Goal: Contribute content: Contribute content

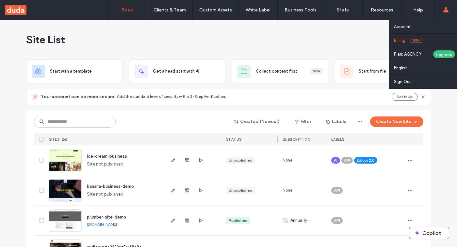
click at [400, 44] on link "Billing New" at bounding box center [425, 40] width 63 height 13
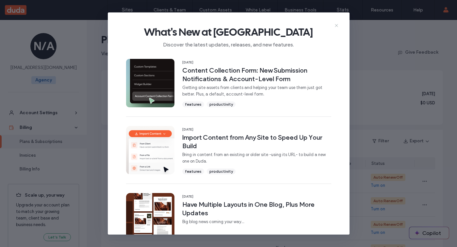
click at [337, 23] on icon at bounding box center [336, 25] width 5 height 5
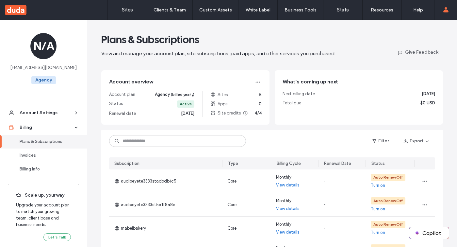
click at [393, 140] on div "Filter Export" at bounding box center [400, 141] width 69 height 10
click at [386, 141] on button "Filter" at bounding box center [380, 141] width 29 height 10
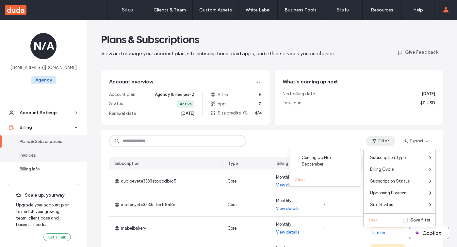
click at [46, 150] on link "Invoices" at bounding box center [43, 155] width 87 height 14
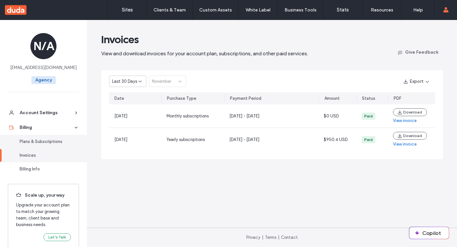
click at [44, 138] on div "Plans & Subscriptions" at bounding box center [47, 141] width 54 height 7
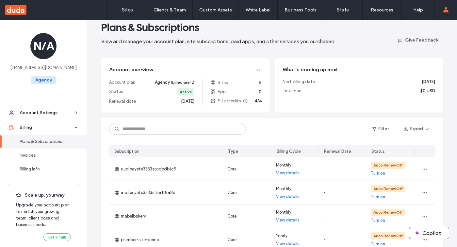
scroll to position [13, 0]
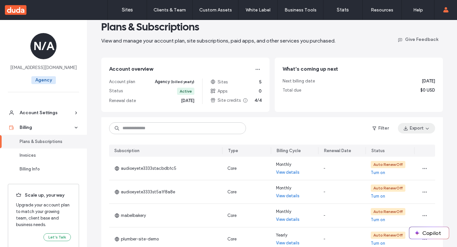
click at [425, 126] on icon "button" at bounding box center [427, 128] width 5 height 5
click at [381, 127] on button "Filter" at bounding box center [380, 128] width 29 height 10
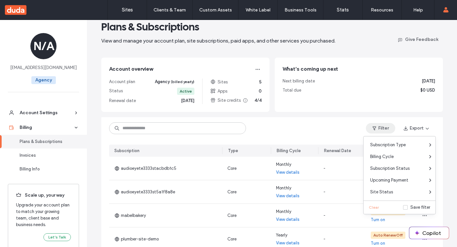
click at [381, 127] on button "Filter" at bounding box center [380, 128] width 29 height 10
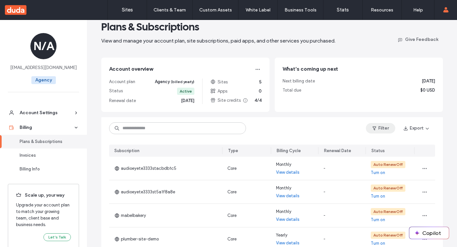
click at [381, 127] on button "Filter" at bounding box center [380, 128] width 29 height 10
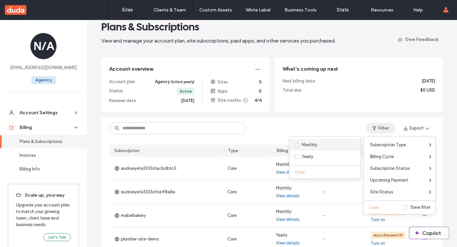
click at [327, 146] on label "Monthly" at bounding box center [324, 145] width 58 height 7
click at [422, 206] on div "Save filter" at bounding box center [421, 207] width 20 height 7
click at [372, 96] on div "What’s coming up next Next billing date [DATE] Total due $0 USD" at bounding box center [359, 85] width 168 height 54
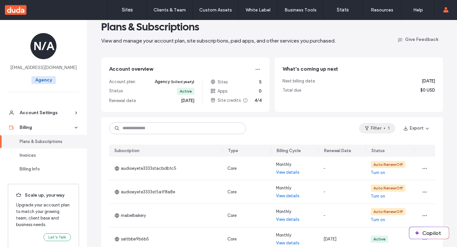
click at [370, 124] on button "Filter 1" at bounding box center [377, 128] width 36 height 10
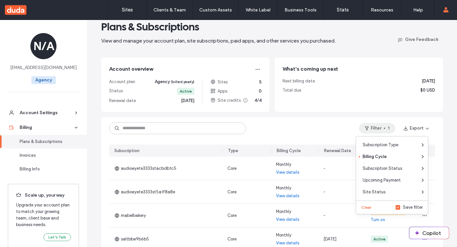
click at [370, 124] on button "Filter 1" at bounding box center [377, 128] width 36 height 10
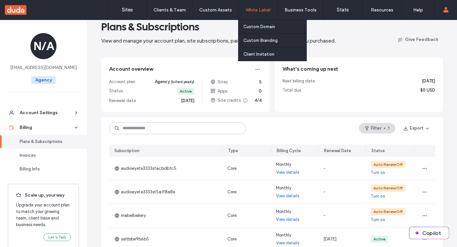
click at [252, 9] on label "White Label" at bounding box center [258, 10] width 25 height 6
click at [252, 23] on link "Custom Domain" at bounding box center [275, 26] width 63 height 13
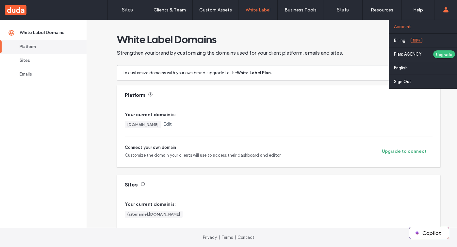
click at [410, 26] on label "Account" at bounding box center [402, 26] width 17 height 5
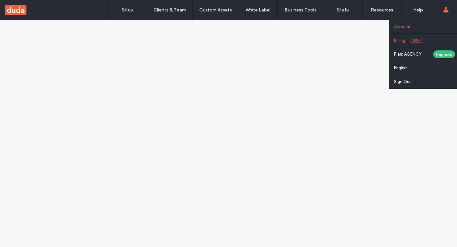
click at [404, 43] on label "Billing" at bounding box center [399, 40] width 11 height 5
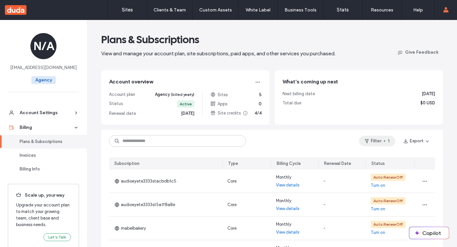
click at [365, 141] on icon "button" at bounding box center [367, 140] width 5 height 5
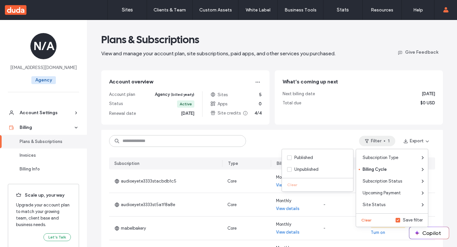
click at [400, 222] on label "Save filter" at bounding box center [409, 220] width 27 height 7
click at [369, 221] on button "Clear" at bounding box center [367, 220] width 17 height 8
click at [374, 127] on main "Plans & Subscriptions View and manage your account plan, site subscriptions, pa…" at bounding box center [272, 220] width 363 height 400
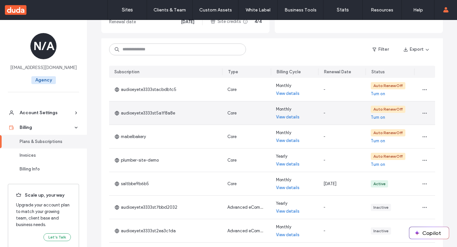
scroll to position [81, 0]
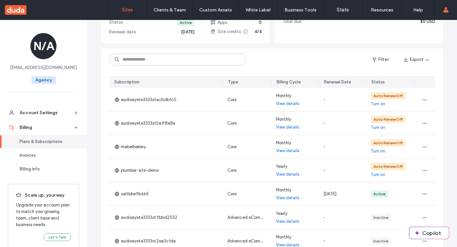
click at [120, 6] on link "Sites" at bounding box center [127, 10] width 39 height 20
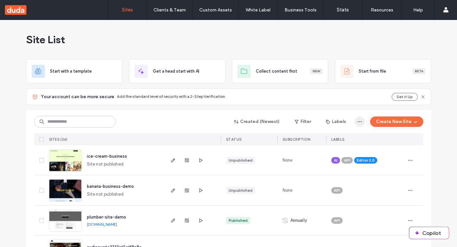
click at [358, 118] on span "button" at bounding box center [360, 121] width 10 height 10
click at [309, 121] on button "Filter" at bounding box center [302, 121] width 29 height 10
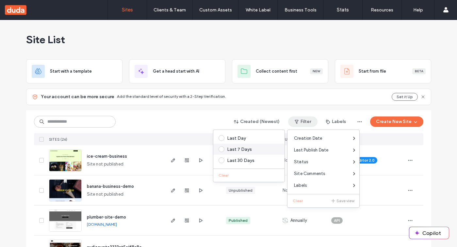
click at [250, 149] on div "Last 7 Days" at bounding box center [252, 149] width 50 height 6
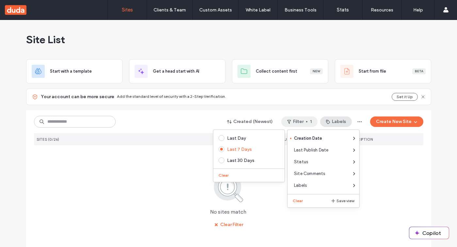
click at [351, 120] on div "Labels" at bounding box center [336, 121] width 32 height 10
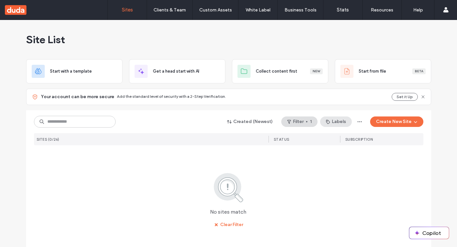
click at [344, 121] on button "Labels" at bounding box center [336, 121] width 32 height 10
click at [336, 166] on span "All-Flex" at bounding box center [339, 166] width 15 height 7
click at [357, 120] on icon "button" at bounding box center [359, 121] width 5 height 5
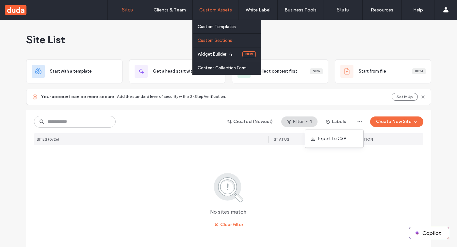
click at [209, 35] on link "Custom Sections" at bounding box center [229, 40] width 63 height 13
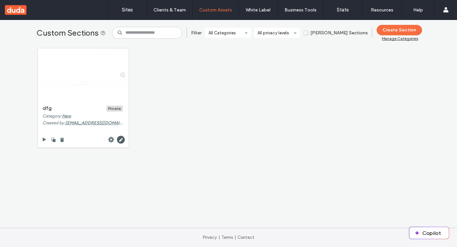
click at [386, 38] on div "Manage Categories" at bounding box center [400, 38] width 36 height 5
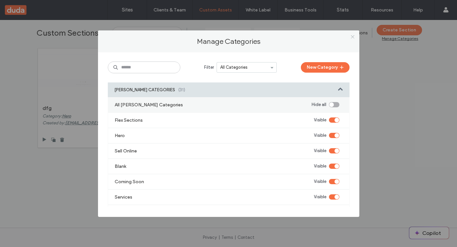
click at [355, 36] on icon at bounding box center [353, 36] width 5 height 5
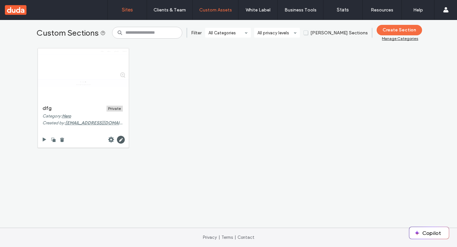
click at [122, 9] on label "Sites" at bounding box center [127, 10] width 11 height 6
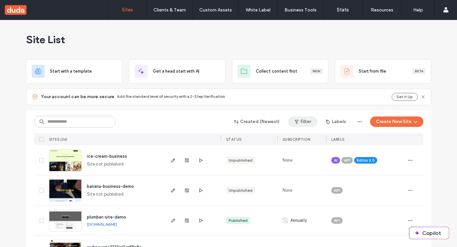
click at [310, 123] on button "Filter" at bounding box center [302, 121] width 29 height 10
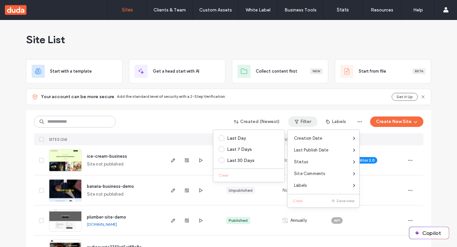
click at [319, 37] on div "Site List" at bounding box center [228, 39] width 405 height 39
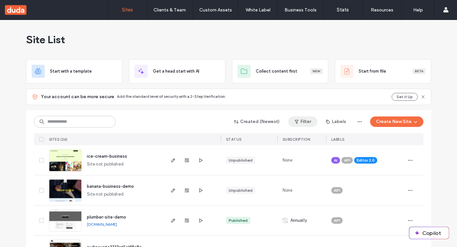
click at [304, 123] on button "Filter" at bounding box center [302, 121] width 29 height 10
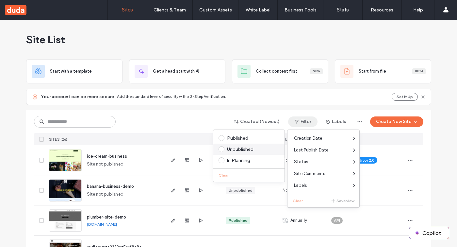
click at [226, 150] on label "Unpublished" at bounding box center [248, 149] width 58 height 6
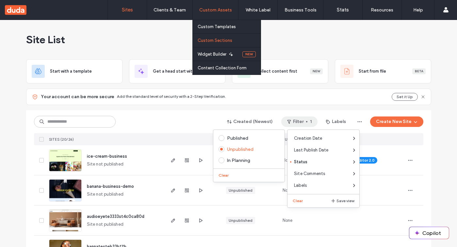
click at [219, 41] on label "Custom Sections" at bounding box center [215, 40] width 35 height 5
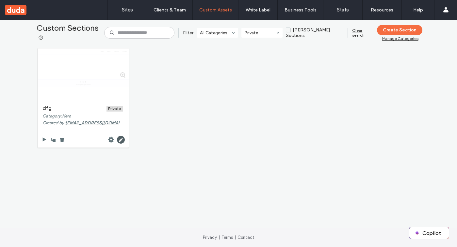
click at [276, 33] on input at bounding box center [260, 32] width 31 height 5
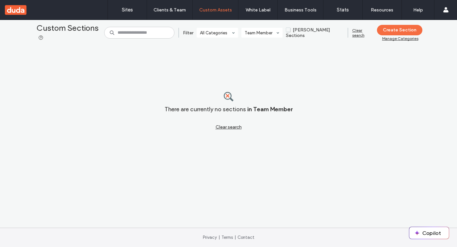
click at [275, 28] on div at bounding box center [262, 33] width 41 height 10
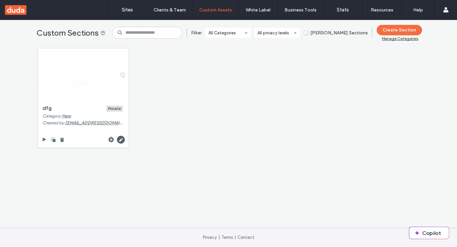
click at [336, 33] on span "[PERSON_NAME] Sections" at bounding box center [336, 33] width 64 height 6
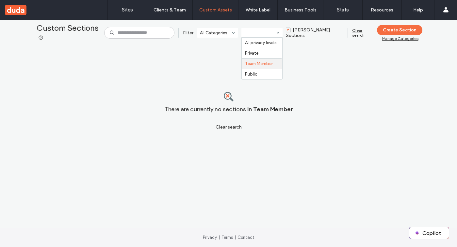
click at [283, 34] on div "All privacy levels Private Team Member Public" at bounding box center [262, 33] width 41 height 10
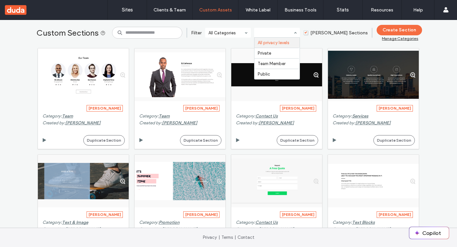
click at [291, 32] on input at bounding box center [276, 32] width 36 height 5
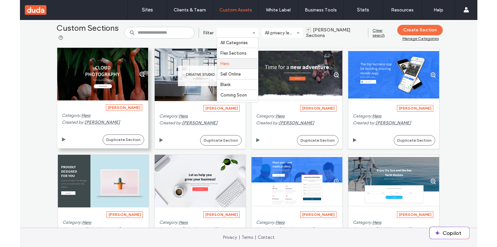
scroll to position [22, 0]
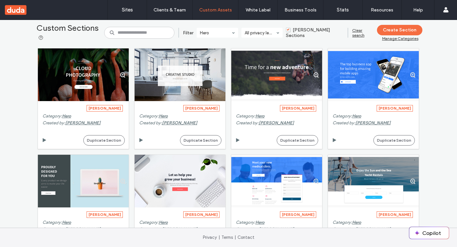
click at [349, 32] on div "Custom Sections Filter Hero All privacy levels [PERSON_NAME] Sections Clear sea…" at bounding box center [229, 33] width 388 height 10
click at [355, 33] on div "Clear search" at bounding box center [363, 33] width 21 height 10
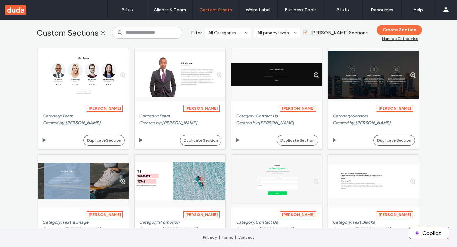
click at [354, 33] on span "[PERSON_NAME] Sections" at bounding box center [336, 33] width 64 height 6
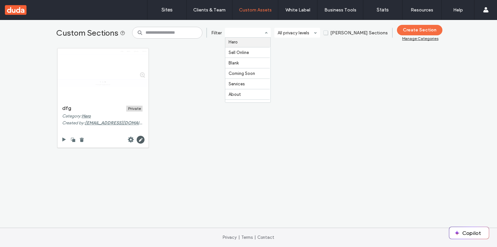
click at [251, 32] on input at bounding box center [246, 32] width 36 height 5
click at [165, 20] on div "Sites Clients & Team Client Management Client Billing Team Permissions Custom A…" at bounding box center [248, 123] width 497 height 247
click at [165, 14] on link "Sites" at bounding box center [166, 10] width 39 height 20
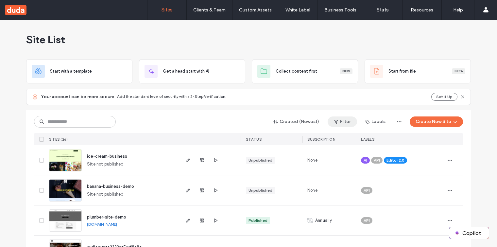
click at [341, 118] on button "Filter" at bounding box center [342, 121] width 29 height 10
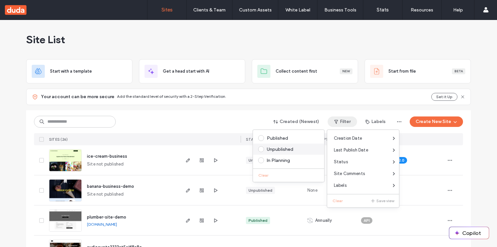
click at [286, 150] on div "Unpublished" at bounding box center [292, 149] width 50 height 6
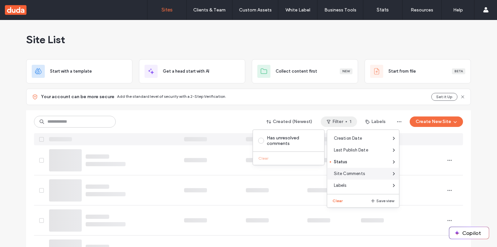
click at [344, 171] on span "Site Comments" at bounding box center [349, 173] width 31 height 7
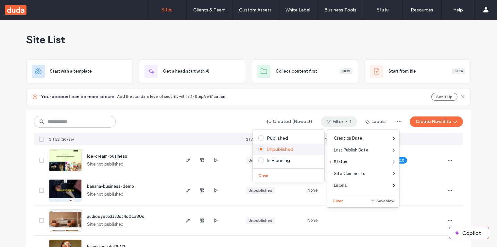
click at [288, 145] on div "Unpublished" at bounding box center [288, 149] width 71 height 11
click at [290, 142] on div "Has unresolved comments" at bounding box center [292, 140] width 50 height 11
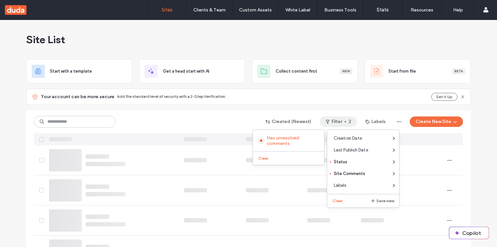
click at [325, 49] on div "Site List" at bounding box center [248, 39] width 445 height 39
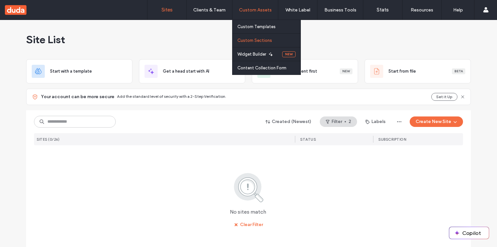
click at [255, 36] on link "Custom Sections" at bounding box center [268, 40] width 63 height 13
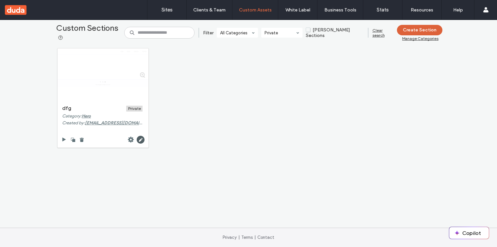
click at [420, 35] on button "Create Section" at bounding box center [419, 30] width 45 height 10
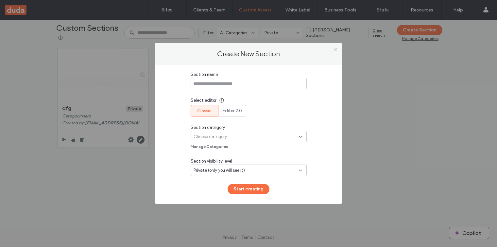
click at [334, 50] on use at bounding box center [335, 49] width 3 height 3
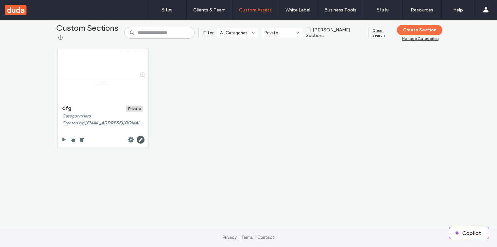
click at [408, 40] on div "Manage Categories" at bounding box center [420, 38] width 36 height 5
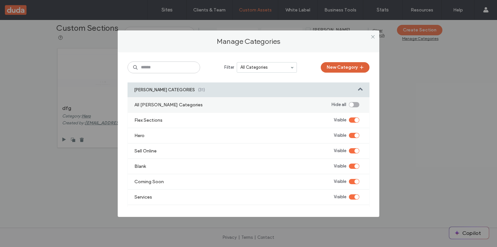
click at [340, 66] on button "New Category" at bounding box center [345, 67] width 49 height 10
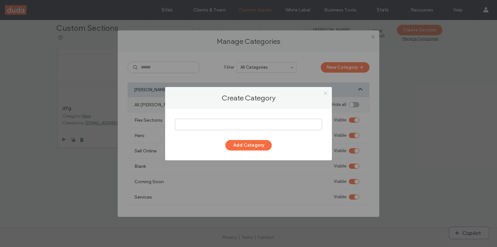
click at [325, 94] on use at bounding box center [325, 93] width 3 height 3
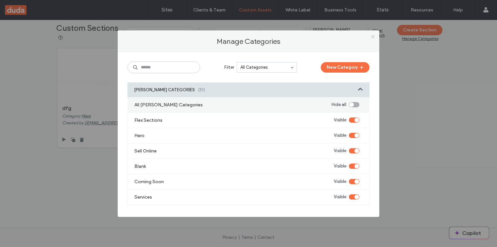
click at [373, 37] on use at bounding box center [372, 36] width 3 height 3
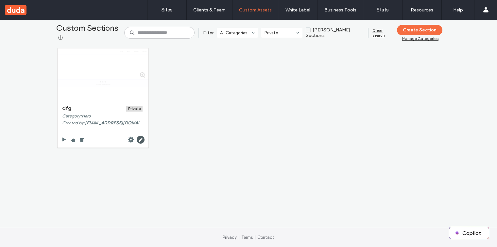
click at [408, 39] on div "Manage Categories" at bounding box center [420, 38] width 36 height 5
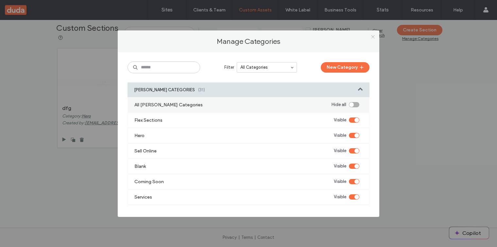
click at [373, 36] on icon at bounding box center [372, 36] width 5 height 5
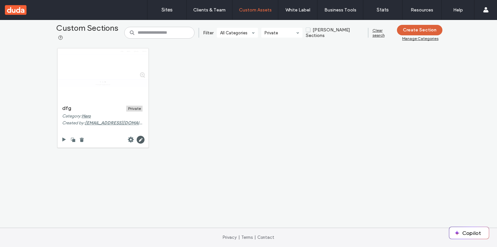
click at [400, 32] on button "Create Section" at bounding box center [419, 30] width 45 height 10
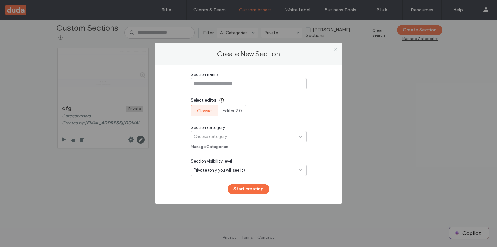
click at [229, 134] on div "Choose category" at bounding box center [246, 136] width 105 height 7
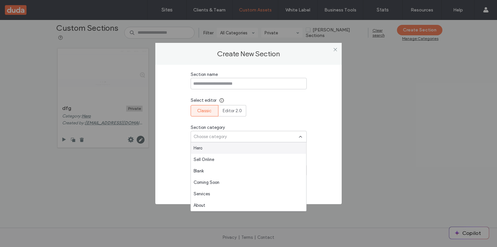
click at [229, 134] on div "Choose category" at bounding box center [246, 136] width 105 height 7
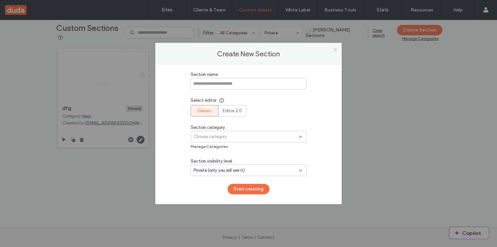
click at [334, 50] on icon at bounding box center [335, 49] width 5 height 5
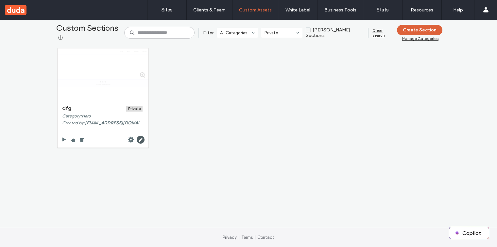
click at [398, 28] on button "Create Section" at bounding box center [419, 30] width 45 height 10
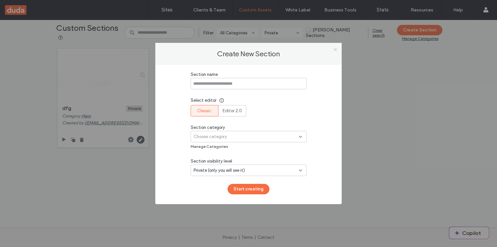
click at [336, 51] on use at bounding box center [335, 49] width 3 height 3
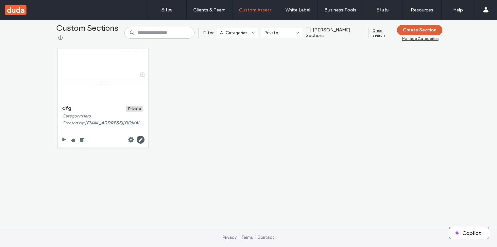
click at [414, 28] on button "Create Section" at bounding box center [419, 30] width 45 height 10
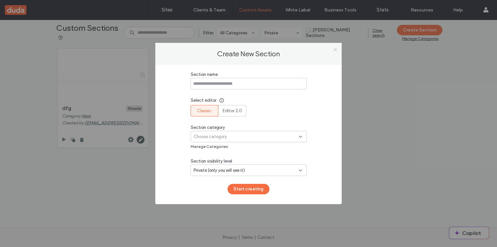
click at [334, 49] on icon at bounding box center [335, 49] width 5 height 5
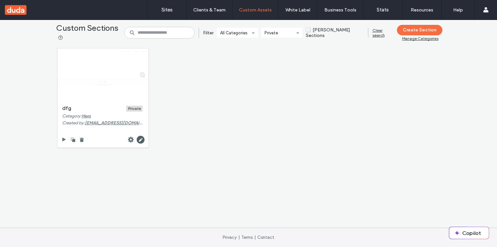
click at [404, 40] on div "Manage Categories" at bounding box center [420, 38] width 36 height 5
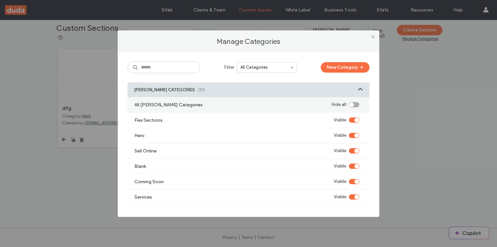
click at [417, 181] on div "Manage Categories Filter All Categories New Category [PERSON_NAME] CATEGORIES (…" at bounding box center [248, 123] width 497 height 247
click at [376, 39] on div at bounding box center [373, 37] width 10 height 10
click at [372, 36] on use at bounding box center [372, 36] width 3 height 3
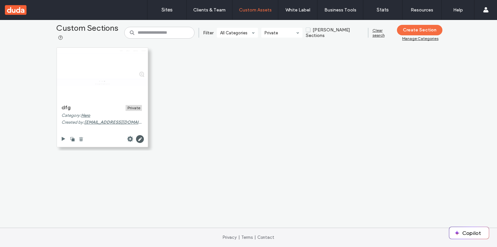
click at [78, 140] on icon at bounding box center [80, 138] width 5 height 5
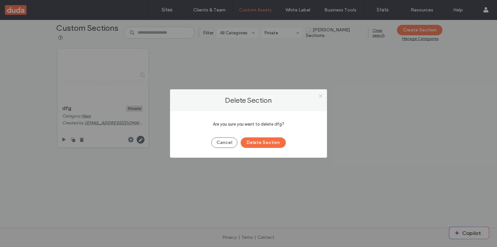
click at [320, 95] on icon at bounding box center [320, 96] width 5 height 5
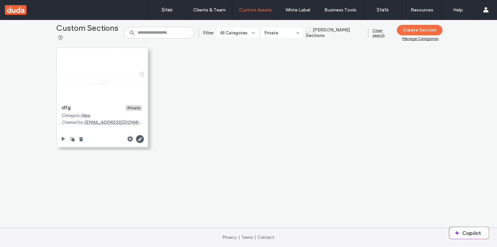
click at [131, 139] on div at bounding box center [135, 139] width 17 height 8
click at [128, 139] on icon at bounding box center [130, 139] width 7 height 7
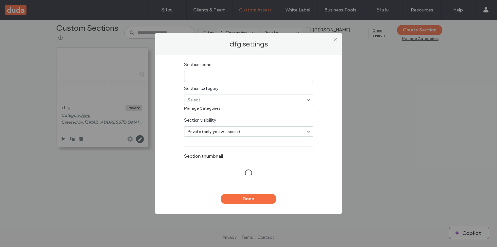
type input "***"
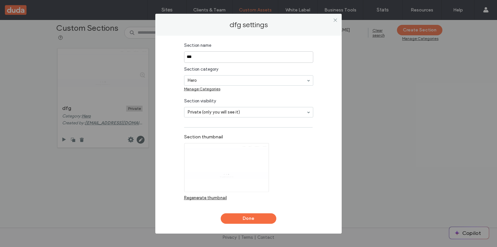
click at [139, 168] on div "dfg settings Section name *** Section category Hero Manage Categories Section v…" at bounding box center [248, 123] width 497 height 247
click at [335, 20] on use at bounding box center [335, 20] width 3 height 3
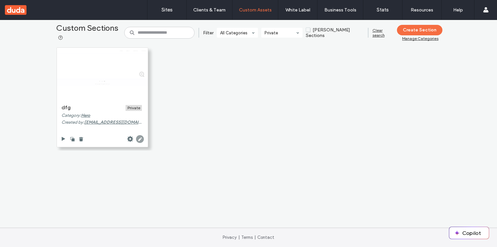
click at [139, 140] on use at bounding box center [140, 139] width 8 height 8
